Goal: Task Accomplishment & Management: Complete application form

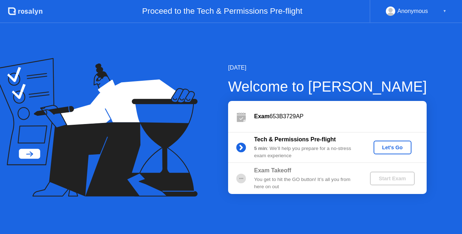
click at [387, 151] on div "Let's Go" at bounding box center [393, 148] width 32 height 6
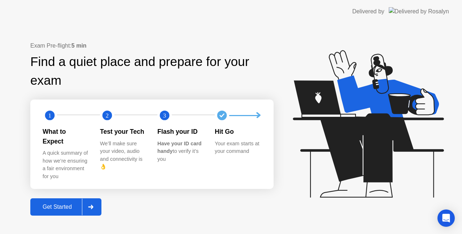
click at [60, 204] on div "Get Started" at bounding box center [56, 207] width 49 height 6
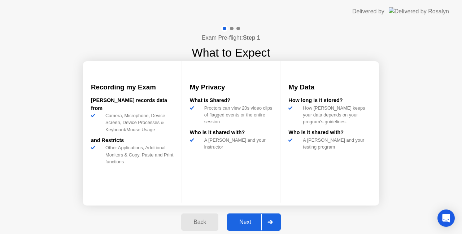
click at [245, 225] on div "Next" at bounding box center [245, 222] width 32 height 6
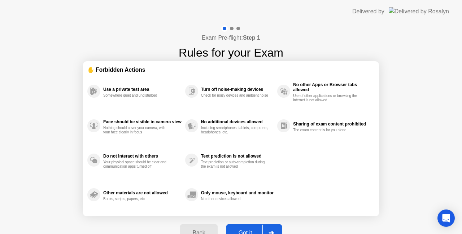
click at [252, 229] on button "Got it" at bounding box center [254, 233] width 56 height 17
select select "**********"
select select "*******"
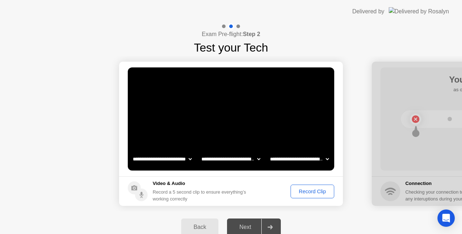
click at [313, 192] on div "Record Clip" at bounding box center [312, 192] width 39 height 6
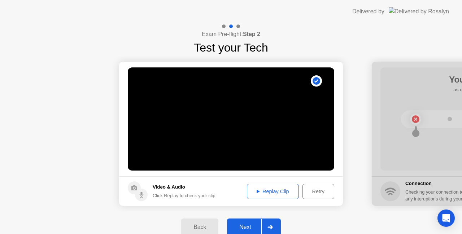
click at [274, 194] on div "Replay Clip" at bounding box center [272, 192] width 47 height 6
click at [247, 227] on div "Next" at bounding box center [245, 227] width 32 height 6
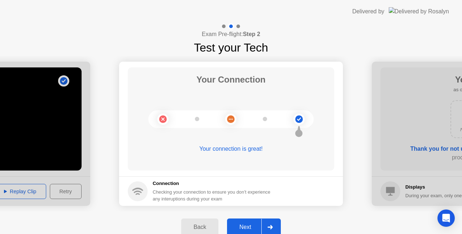
click at [248, 227] on div "Next" at bounding box center [245, 227] width 32 height 6
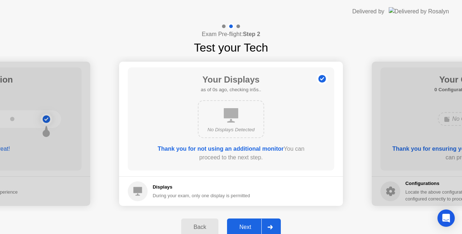
click at [238, 227] on div "Next" at bounding box center [245, 227] width 32 height 6
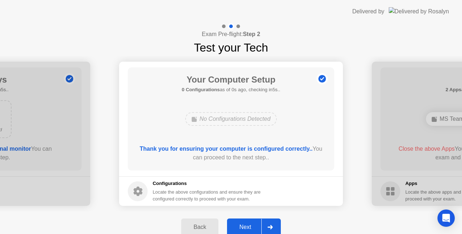
click at [244, 227] on div "Next" at bounding box center [245, 227] width 32 height 6
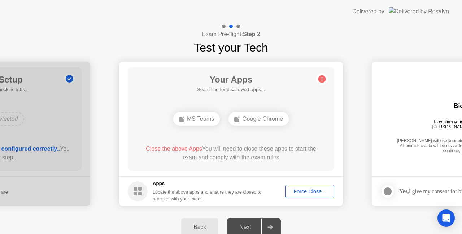
click at [316, 226] on div "Back Next" at bounding box center [231, 228] width 462 height 32
click at [308, 203] on footer "Apps Locate the above apps and ensure they are closed to proceed with your exam…" at bounding box center [231, 192] width 224 height 30
click at [309, 192] on div "Force Close..." at bounding box center [310, 192] width 44 height 6
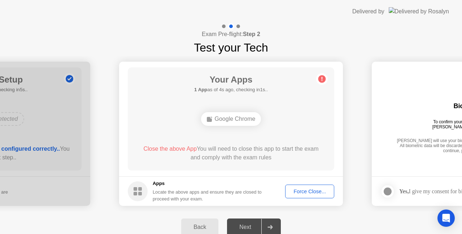
click at [307, 192] on div "Force Close..." at bounding box center [310, 192] width 44 height 6
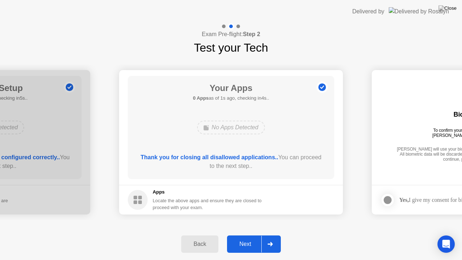
click at [249, 234] on div "Next" at bounding box center [245, 244] width 32 height 6
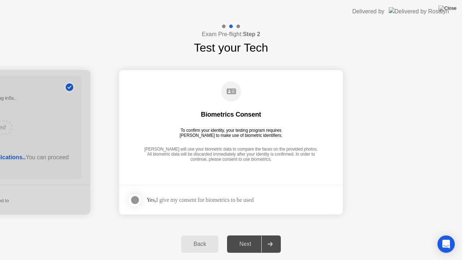
click at [204, 201] on div "Yes, I give my consent for biometrics to be used" at bounding box center [200, 199] width 107 height 7
click at [179, 201] on div "Yes, I give my consent for biometrics to be used" at bounding box center [200, 199] width 107 height 7
click at [135, 200] on div at bounding box center [135, 200] width 9 height 9
click at [246, 234] on div "Next" at bounding box center [245, 244] width 32 height 6
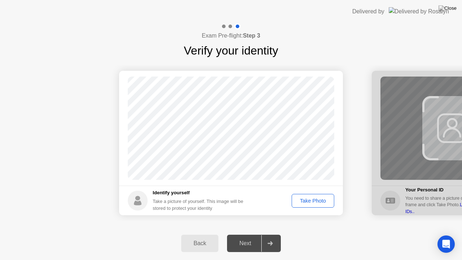
click at [316, 200] on div "Take Photo" at bounding box center [313, 201] width 38 height 6
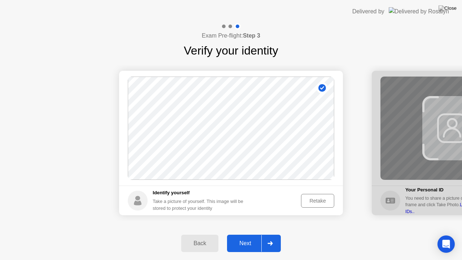
click at [252, 234] on div "Next" at bounding box center [245, 243] width 32 height 6
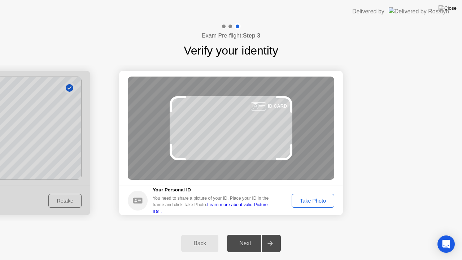
click at [309, 198] on div "Take Photo" at bounding box center [313, 201] width 38 height 6
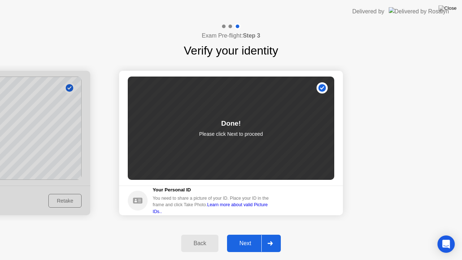
click at [245, 234] on div "Next" at bounding box center [245, 243] width 32 height 6
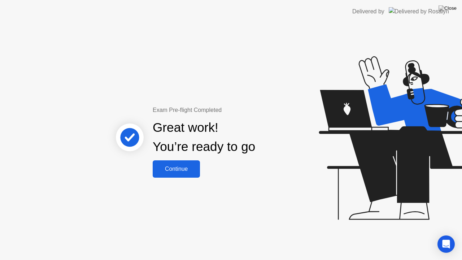
click at [172, 160] on button "Continue" at bounding box center [176, 168] width 47 height 17
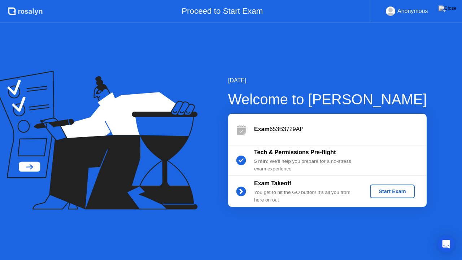
click at [392, 191] on div "Start Exam" at bounding box center [392, 191] width 39 height 6
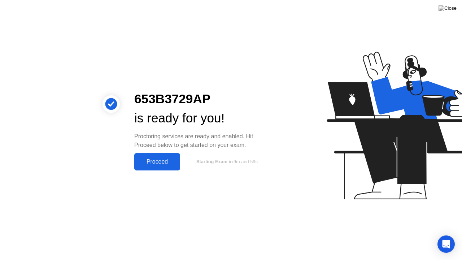
click at [155, 161] on div "Proceed" at bounding box center [157, 161] width 42 height 6
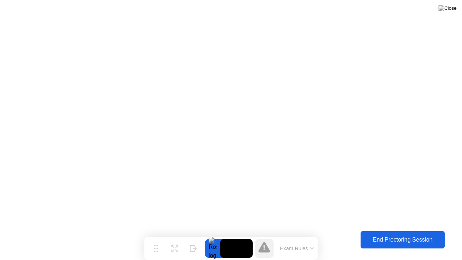
click at [408, 234] on div "End Proctoring Session" at bounding box center [403, 239] width 80 height 6
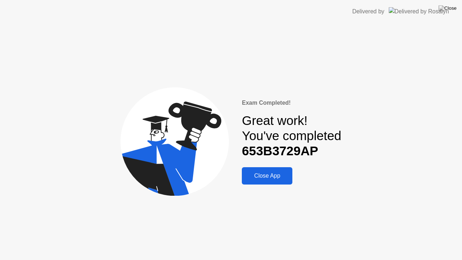
click at [265, 179] on div "Close App" at bounding box center [267, 176] width 46 height 6
